Goal: Transaction & Acquisition: Purchase product/service

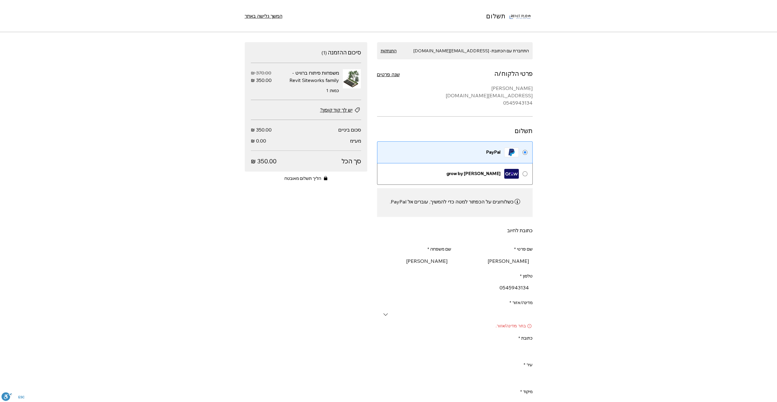
scroll to position [153, 0]
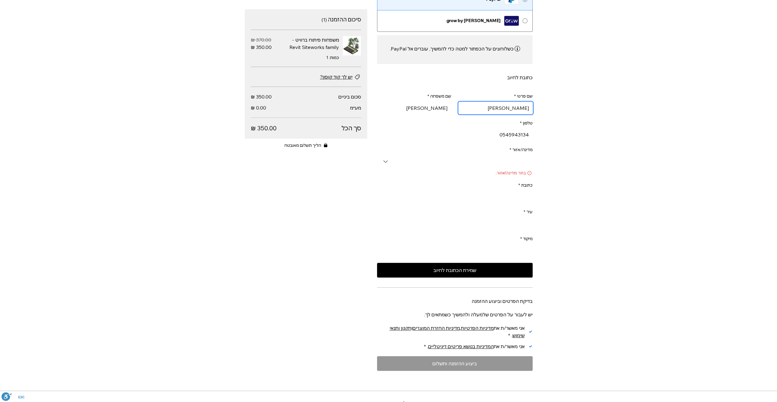
drag, startPoint x: 518, startPoint y: 106, endPoint x: 538, endPoint y: 106, distance: 19.6
click at [538, 106] on div "התחברת עם הכתובת- [EMAIL_ADDRESS][DOMAIN_NAME] התנתקות פרטי הלקוח/ה שנה פרטים […" at bounding box center [389, 140] width 306 height 502
type input "e"
type input "ק.ס.מ קבוצת סוף מערב"
type input "[PERSON_NAME]"
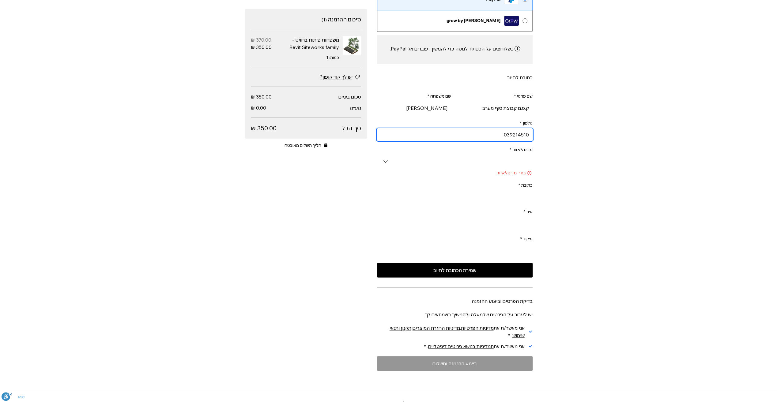
type input "039214510"
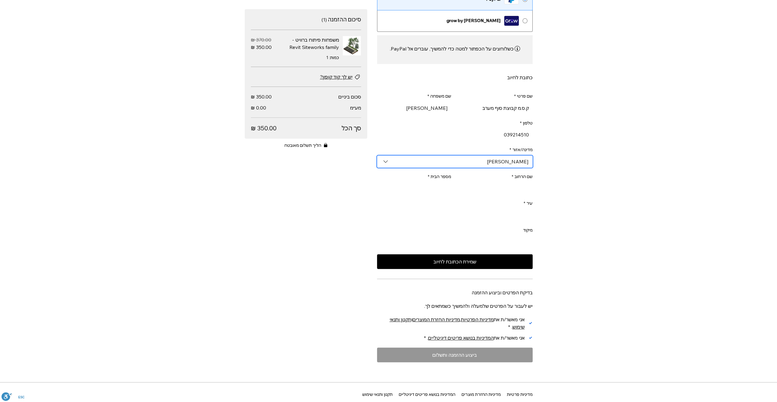
click at [515, 164] on input "[PERSON_NAME]" at bounding box center [455, 162] width 156 height 12
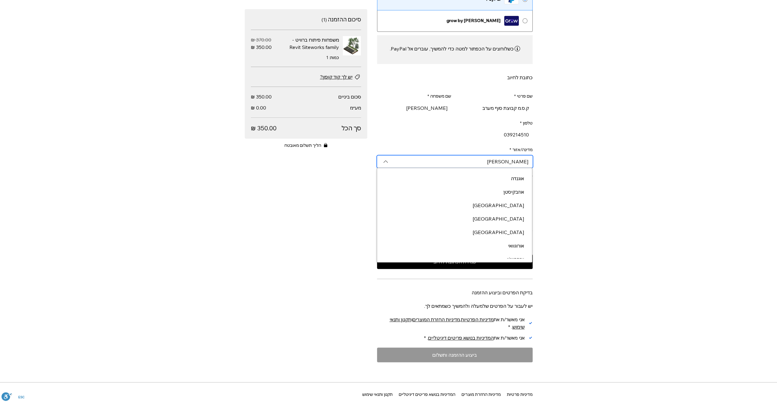
scroll to position [1715, 0]
type input "[PERSON_NAME]"
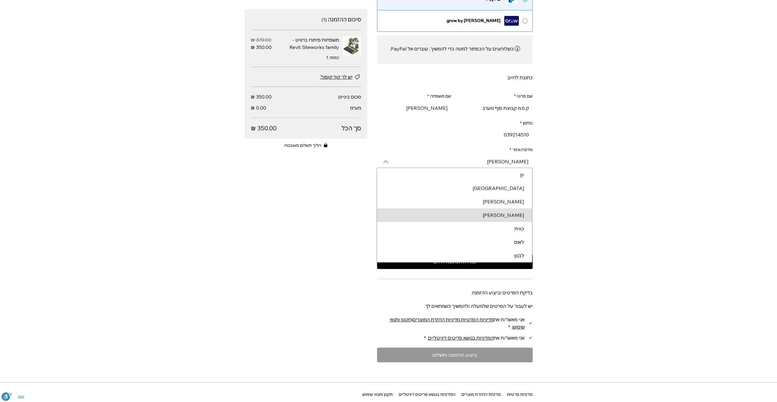
click at [633, 184] on div "תשלום המשך גלישה באתר התחברת עם הכתובת- [EMAIL_ADDRESS][DOMAIN_NAME] התנתקות פר…" at bounding box center [388, 201] width 777 height 402
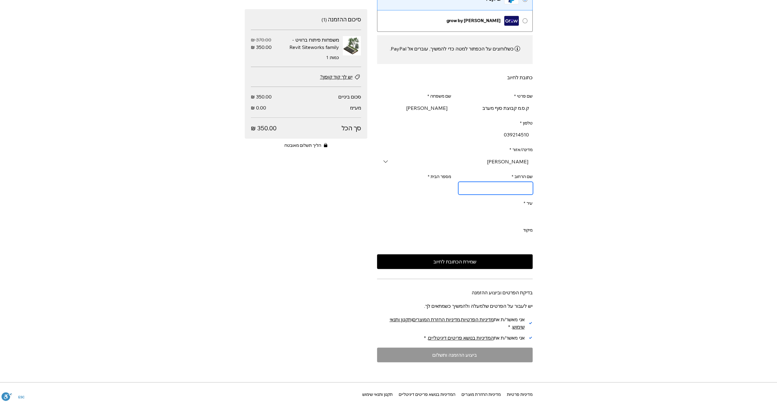
click at [513, 187] on input "שם הרחוב *" at bounding box center [496, 188] width 74 height 12
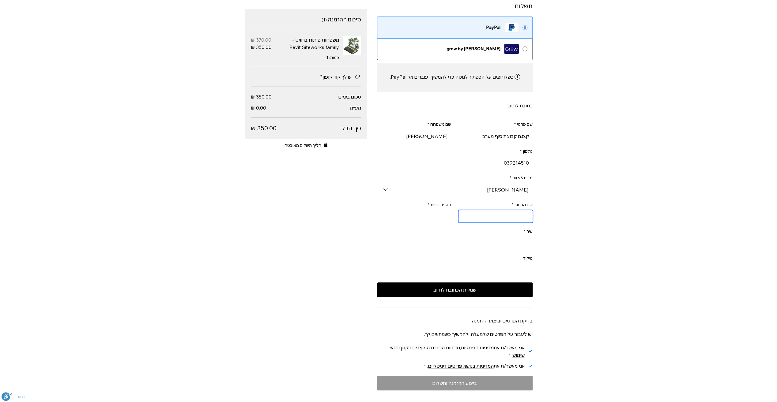
scroll to position [92, 0]
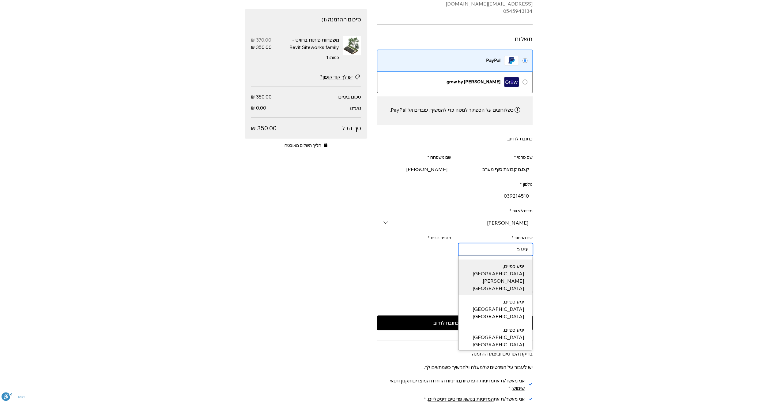
type input "יגיע כפ"
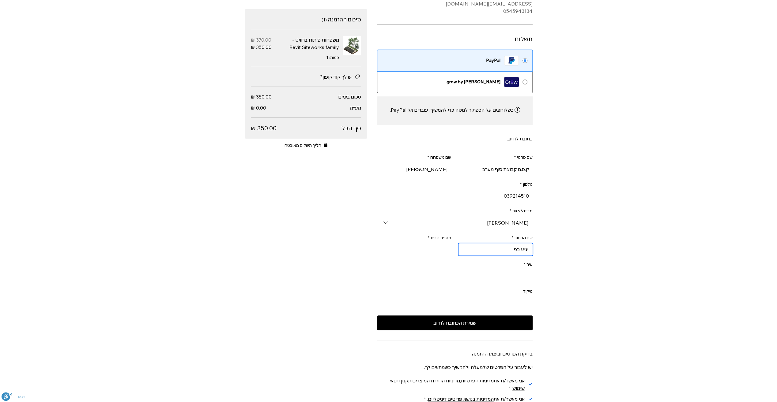
type input "[GEOGRAPHIC_DATA][PERSON_NAME]"
type input "יגיע כפיים"
click at [435, 252] on input "מספר הבית *" at bounding box center [416, 249] width 70 height 12
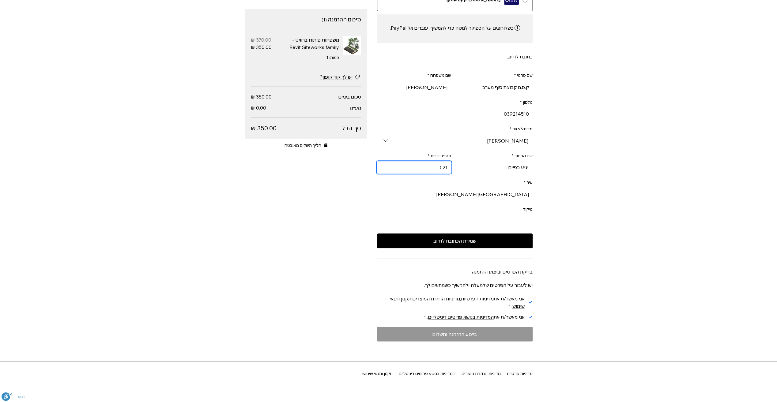
scroll to position [184, 0]
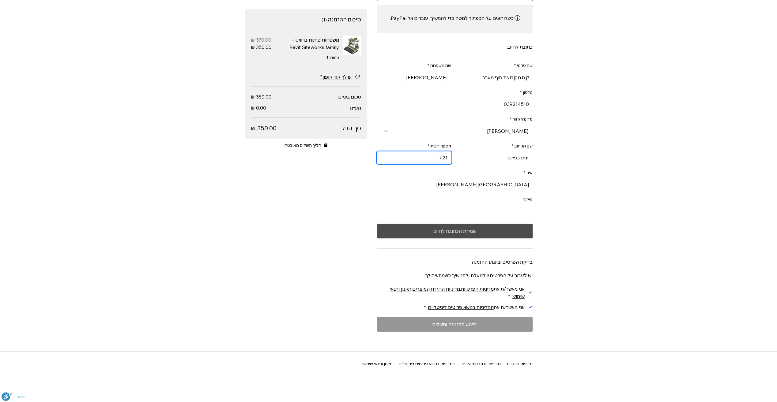
type input "21 ג'"
click at [474, 234] on span "שמירת הכתובת לחיוב" at bounding box center [454, 231] width 43 height 5
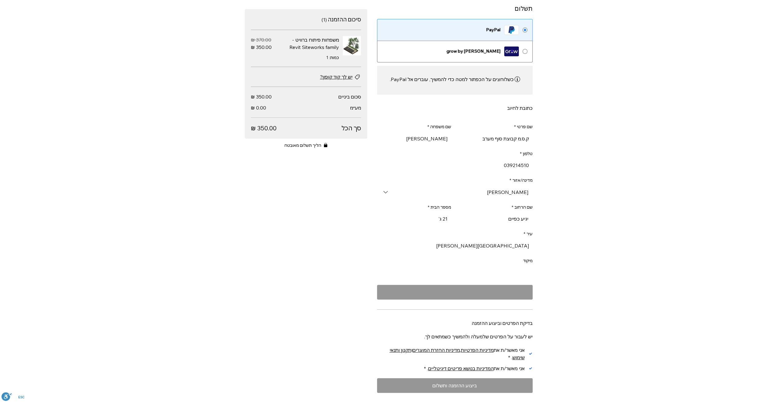
scroll to position [55, 0]
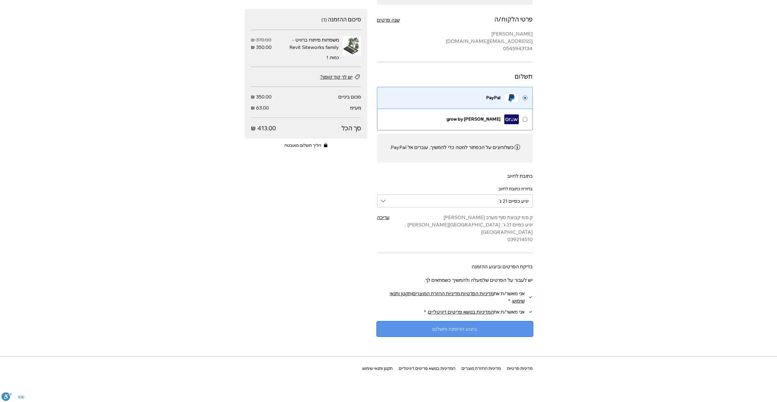
click at [461, 327] on span "ביצוע ההזמנה ותשלום" at bounding box center [454, 329] width 44 height 5
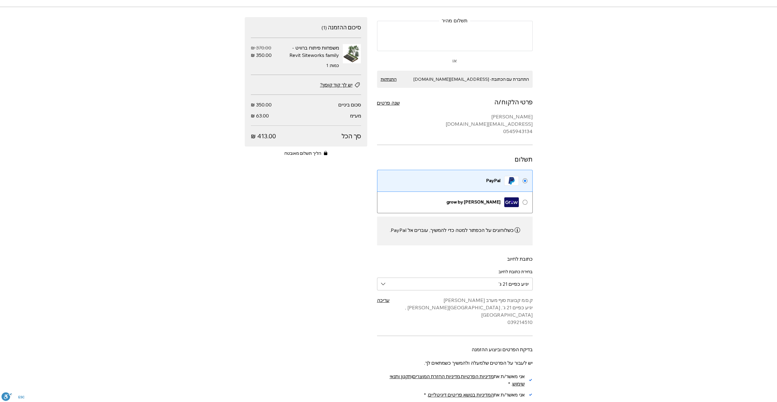
scroll to position [61, 0]
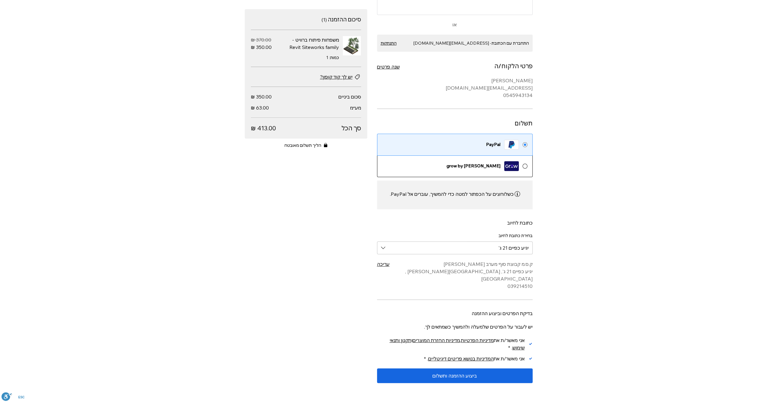
click at [525, 167] on div "מקטע בטופס תשלום הכולל את פרטי הלקוח או הלקוחה והמשלוח, שיטת משלוח ואפשרויות תש…" at bounding box center [525, 166] width 5 height 5
radio input "false"
radio input "true"
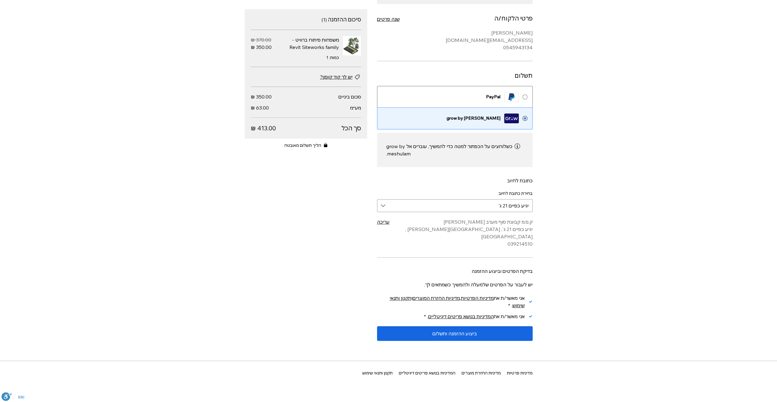
scroll to position [114, 0]
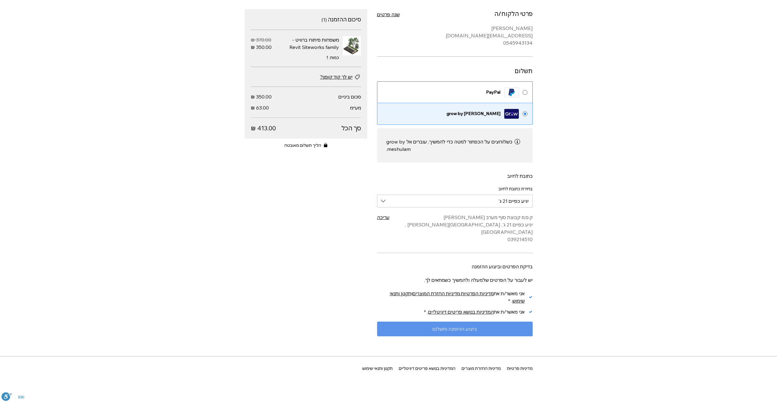
click at [476, 327] on span "ביצוע ההזמנה ותשלום" at bounding box center [454, 329] width 44 height 5
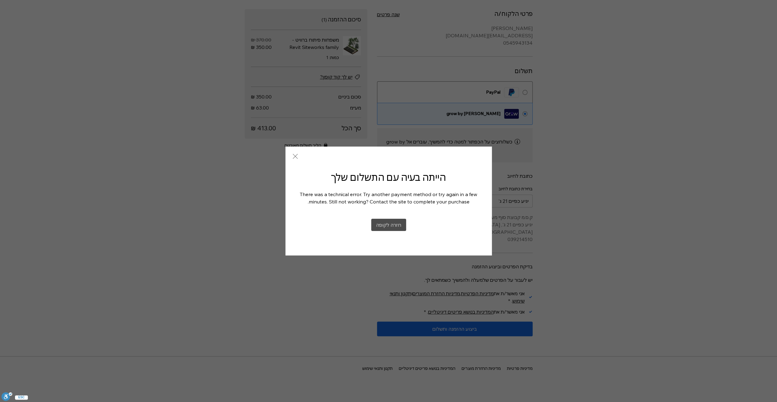
click at [393, 224] on span "חזרה לקופה" at bounding box center [388, 225] width 25 height 5
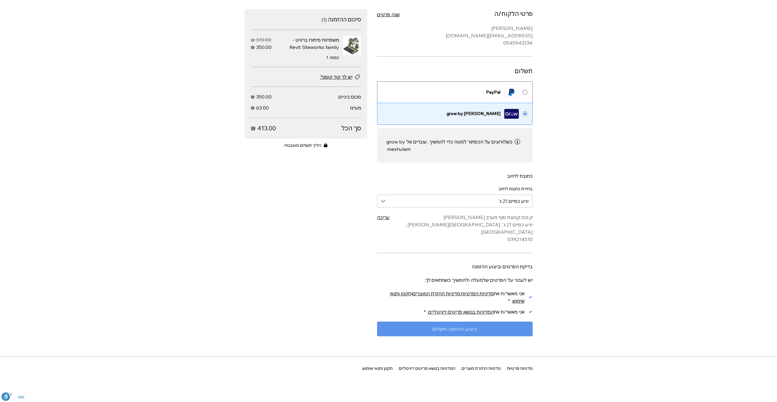
click at [474, 327] on span "ביצוע ההזמנה ותשלום" at bounding box center [454, 329] width 44 height 5
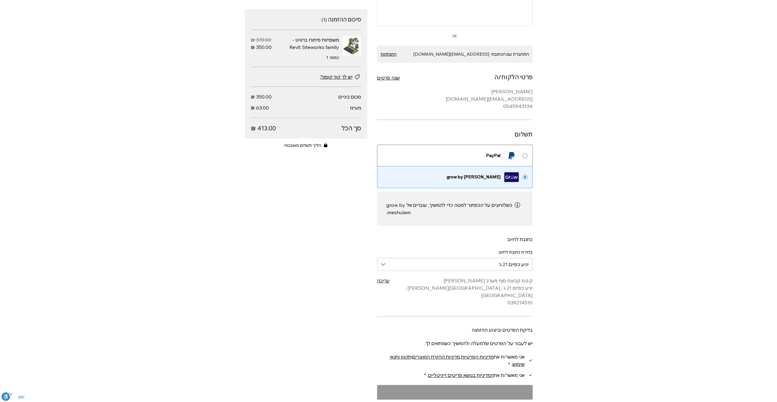
scroll to position [0, 0]
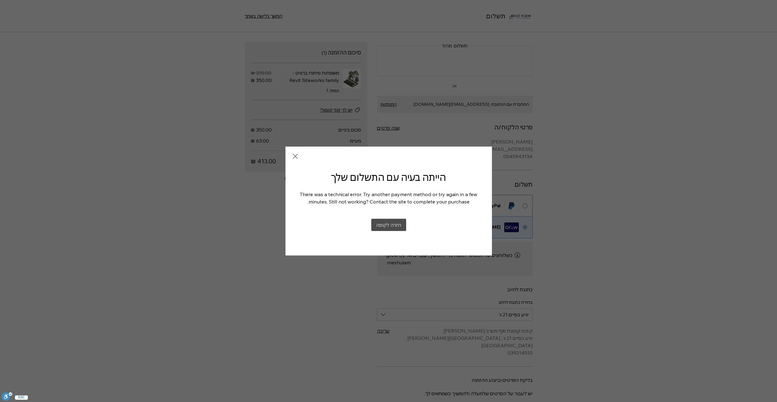
click at [382, 222] on button "חזרה לקופה" at bounding box center [388, 225] width 35 height 12
